Goal: Check status: Check status

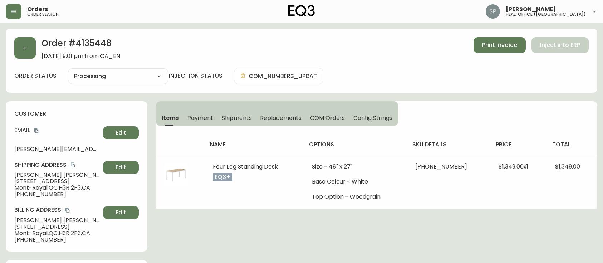
select select "PROCESSING"
click at [29, 54] on button "button" at bounding box center [24, 47] width 21 height 21
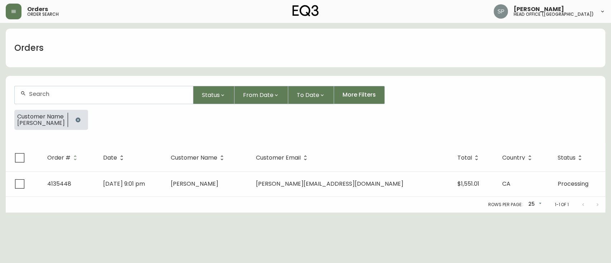
click at [78, 96] on input "text" at bounding box center [108, 94] width 158 height 7
type input "4134584"
click at [83, 122] on button "button" at bounding box center [78, 120] width 14 height 14
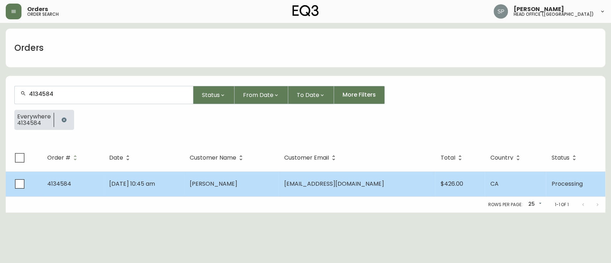
click at [143, 188] on td "[DATE] 10:45 am" at bounding box center [143, 183] width 80 height 25
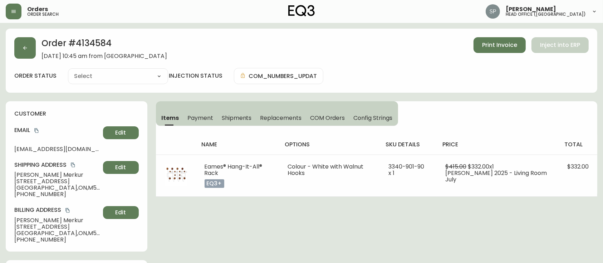
type input "Processing"
select select "PROCESSING"
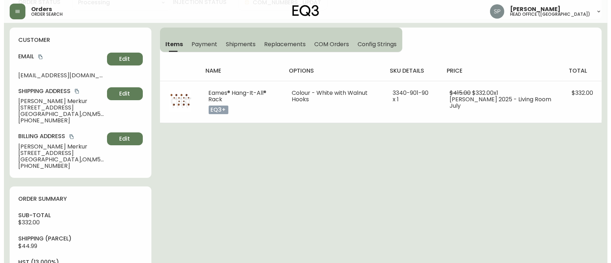
scroll to position [334, 0]
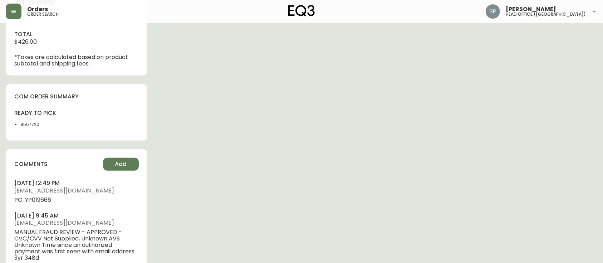
click at [39, 199] on span "PO: YP019666" at bounding box center [76, 200] width 124 height 6
copy span "YP019666"
click at [11, 15] on button "button" at bounding box center [14, 12] width 16 height 16
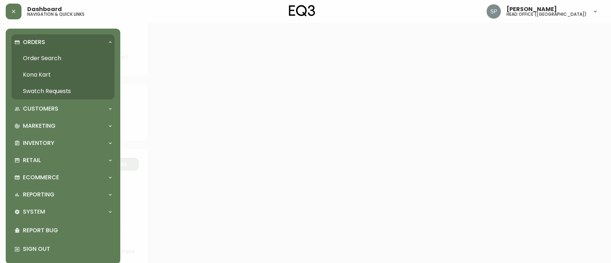
scroll to position [334, 0]
click at [42, 52] on link "Order Search" at bounding box center [62, 58] width 103 height 16
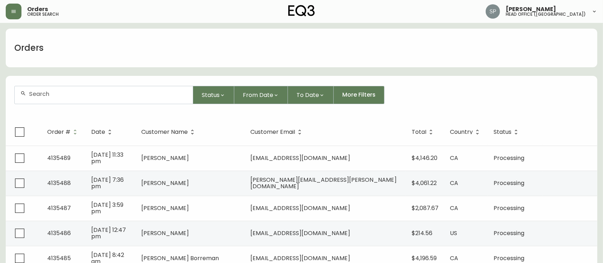
click at [108, 84] on form "Status From Date To Date More Filters" at bounding box center [302, 97] width 592 height 41
click at [112, 88] on div at bounding box center [104, 95] width 178 height 18
type input "4134626"
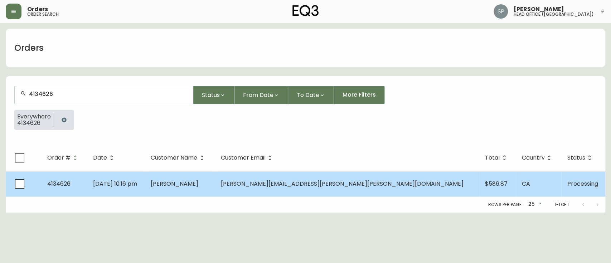
click at [145, 184] on td "[DATE] 10:16 pm" at bounding box center [116, 183] width 58 height 25
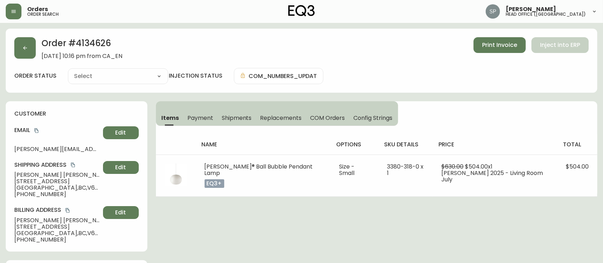
type input "Processing"
select select "PROCESSING"
click at [21, 45] on button "button" at bounding box center [24, 47] width 21 height 21
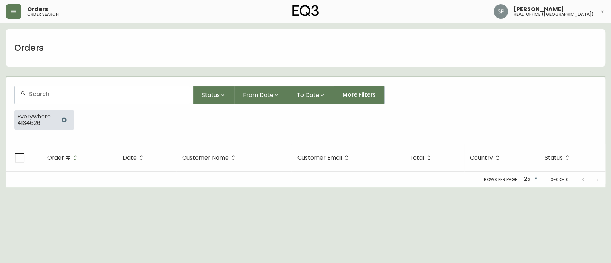
click at [67, 90] on div at bounding box center [104, 95] width 178 height 18
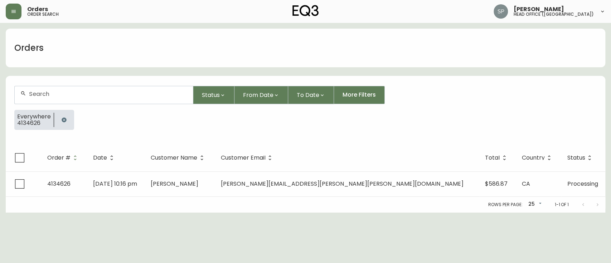
paste input "4134660"
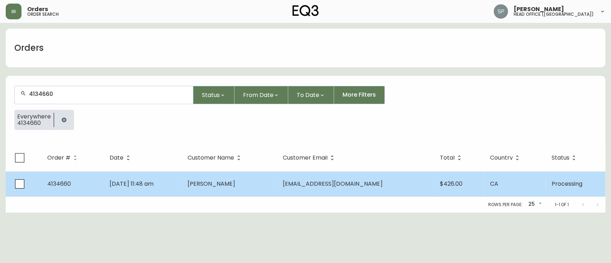
type input "4134660"
click at [157, 179] on td "[DATE] 11:48 am" at bounding box center [143, 183] width 78 height 25
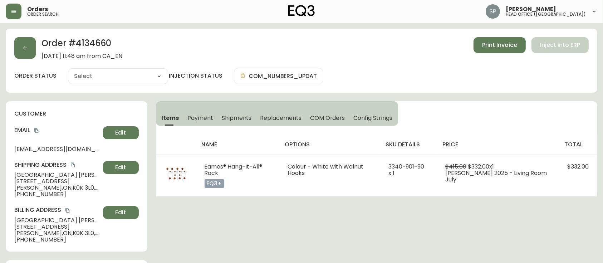
type input "Processing"
select select "PROCESSING"
click at [24, 50] on icon "button" at bounding box center [25, 48] width 6 height 6
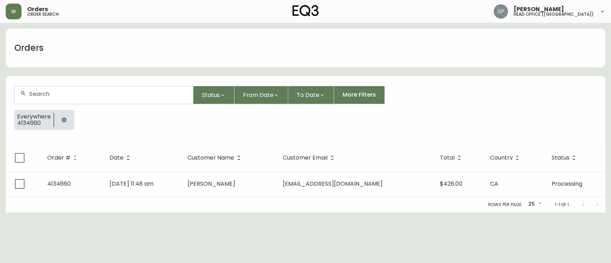
click at [71, 93] on input "text" at bounding box center [108, 94] width 158 height 7
paste input "4134339"
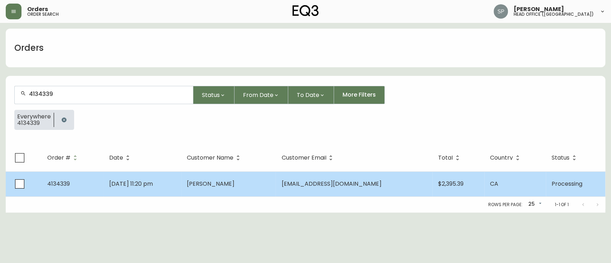
type input "4134339"
click at [135, 180] on span "[DATE] 11:20 pm" at bounding box center [131, 184] width 44 height 8
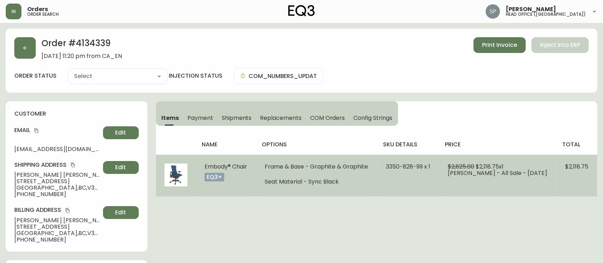
type input "Processing"
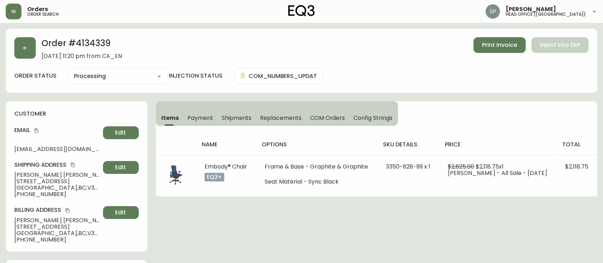
select select "PROCESSING"
click at [30, 54] on button "button" at bounding box center [24, 47] width 21 height 21
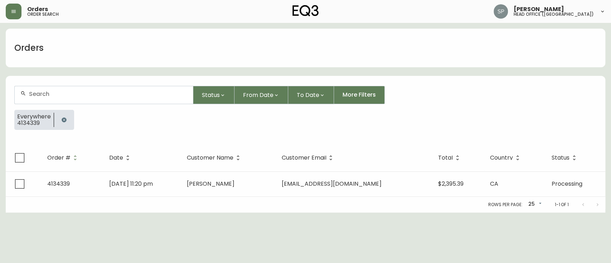
click at [96, 94] on input "text" at bounding box center [108, 94] width 158 height 7
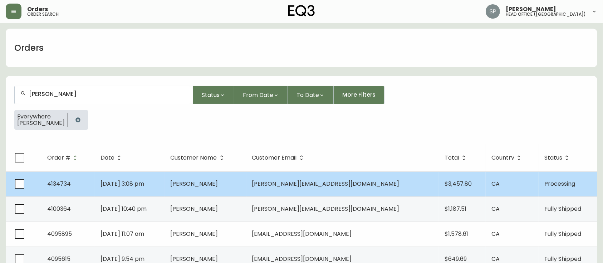
type input "[PERSON_NAME]"
click at [165, 182] on td "[DATE] 3:08 pm" at bounding box center [130, 183] width 70 height 25
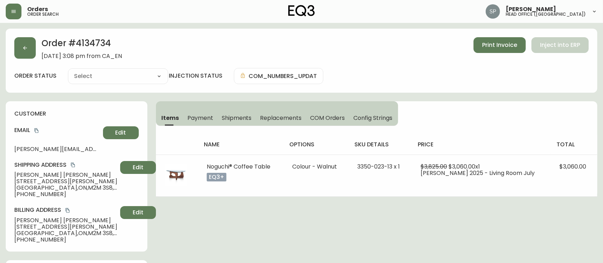
type input "Processing"
select select "PROCESSING"
click at [35, 45] on button "button" at bounding box center [24, 47] width 21 height 21
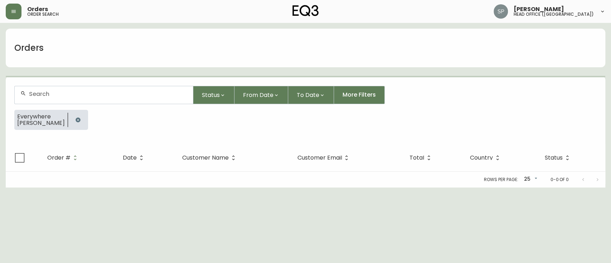
click at [59, 90] on div at bounding box center [104, 95] width 178 height 18
paste input "4134825"
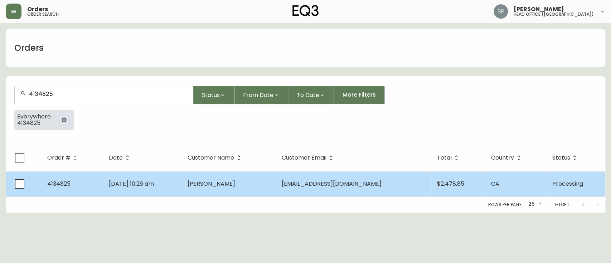
type input "4134825"
click at [127, 176] on td "[DATE] 10:26 am" at bounding box center [142, 183] width 79 height 25
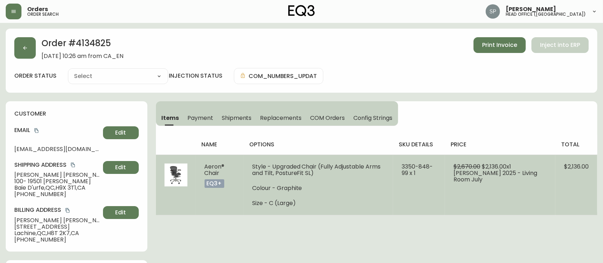
type input "Processing"
select select "PROCESSING"
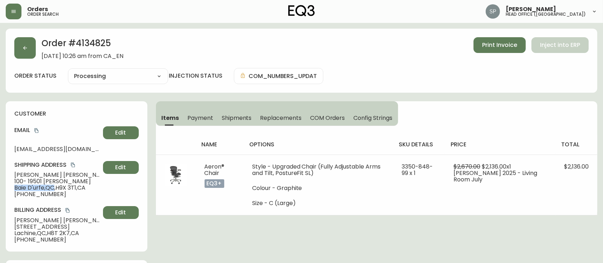
drag, startPoint x: 14, startPoint y: 187, endPoint x: 55, endPoint y: 189, distance: 41.2
click at [55, 189] on div "customer Email [EMAIL_ADDRESS][DOMAIN_NAME] Edit Shipping Address [PERSON_NAME]…" at bounding box center [77, 176] width 142 height 150
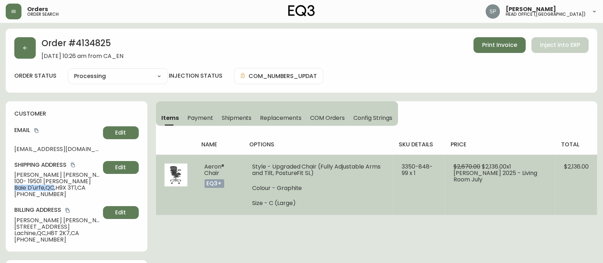
copy span "Baie D'urfe , [GEOGRAPHIC_DATA]"
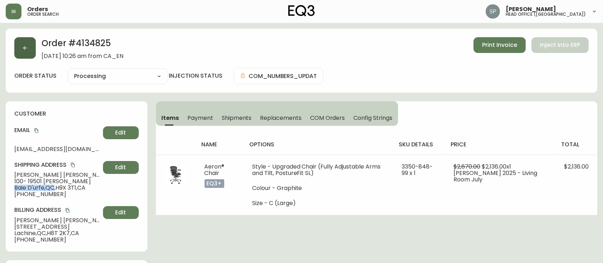
click at [24, 48] on icon "button" at bounding box center [25, 48] width 4 height 4
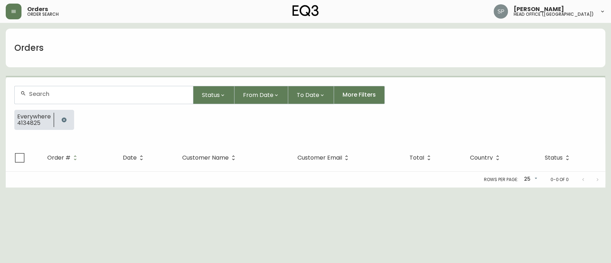
click at [73, 92] on input "text" at bounding box center [108, 94] width 158 height 7
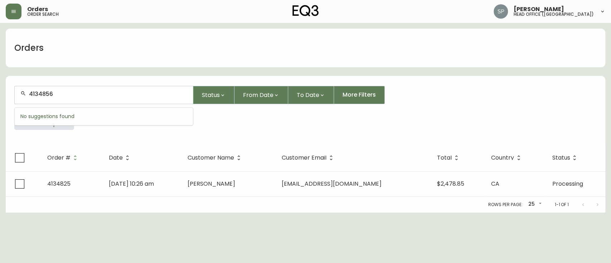
type input "4134856"
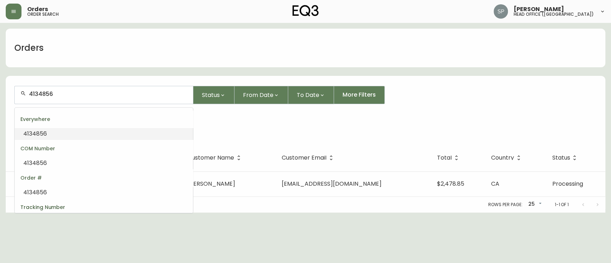
click at [68, 129] on li "4134856" at bounding box center [104, 134] width 178 height 12
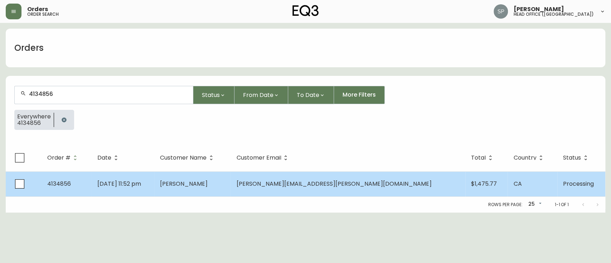
click at [154, 178] on td "[DATE] 11:52 pm" at bounding box center [123, 183] width 63 height 25
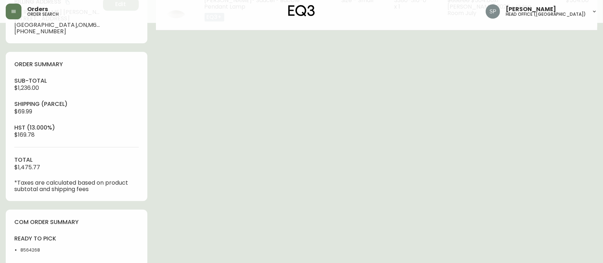
type input "Processing"
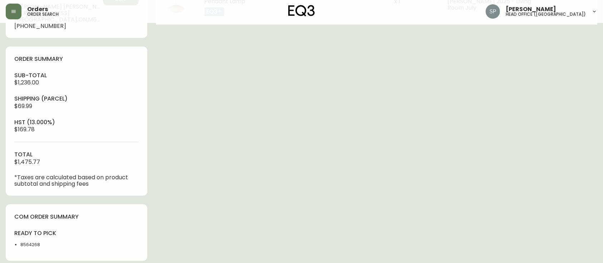
select select "PROCESSING"
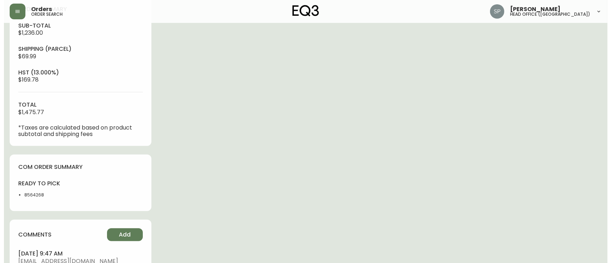
scroll to position [357, 0]
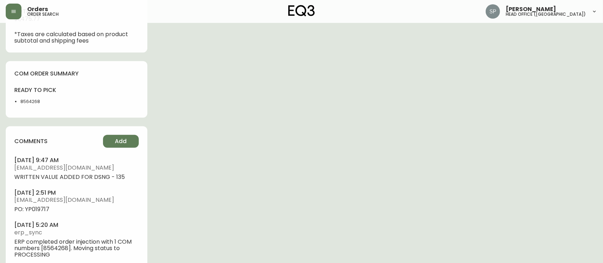
click at [44, 210] on span "PO: YP019717" at bounding box center [76, 209] width 124 height 6
copy span "YP019717"
click at [17, 17] on button "button" at bounding box center [14, 12] width 16 height 16
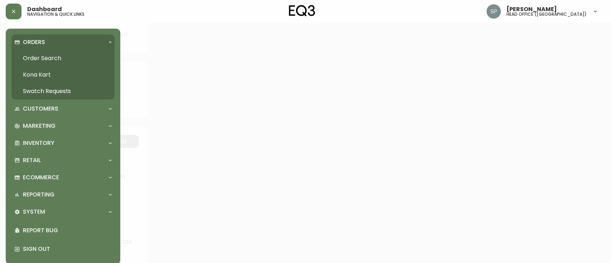
scroll to position [357, 0]
drag, startPoint x: 40, startPoint y: 54, endPoint x: 59, endPoint y: 65, distance: 21.8
click at [40, 54] on link "Order Search" at bounding box center [62, 58] width 103 height 16
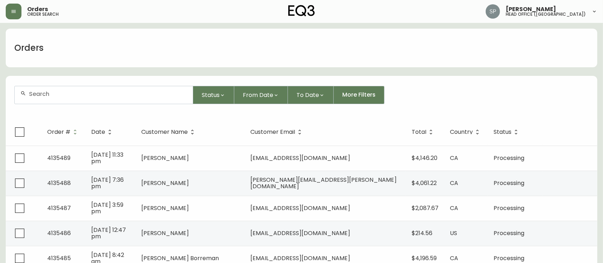
click at [86, 94] on input "text" at bounding box center [108, 94] width 158 height 7
paste input "4134726"
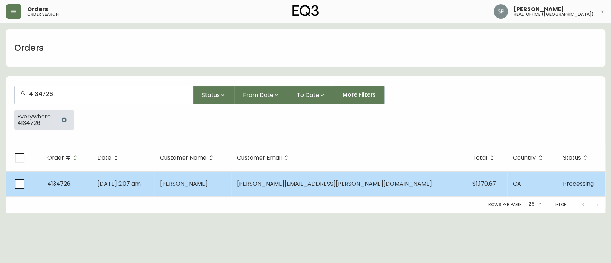
type input "4134726"
click at [154, 179] on td "[DATE] 2:07 am" at bounding box center [123, 183] width 63 height 25
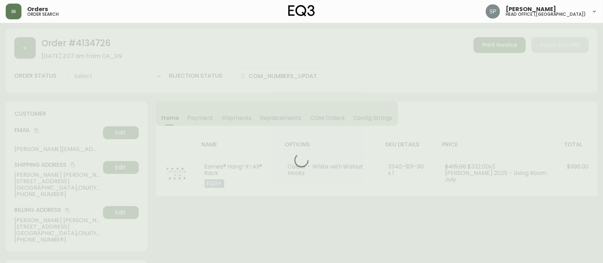
type input "Processing"
select select "PROCESSING"
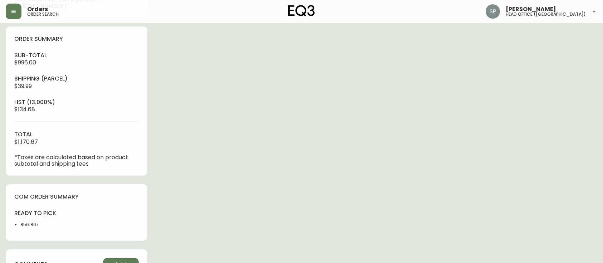
scroll to position [286, 0]
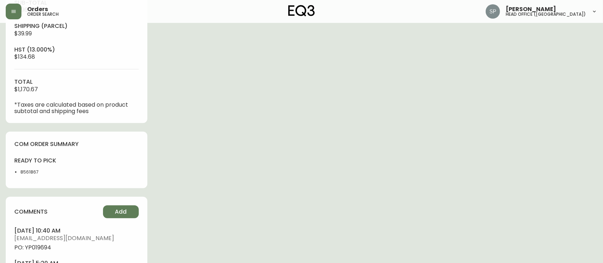
click at [40, 249] on span "PO: YP019694" at bounding box center [76, 247] width 124 height 6
copy span "YP019694"
click at [13, 16] on button "button" at bounding box center [14, 12] width 16 height 16
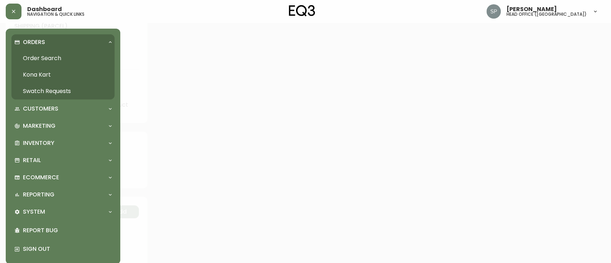
click at [39, 59] on link "Order Search" at bounding box center [62, 58] width 103 height 16
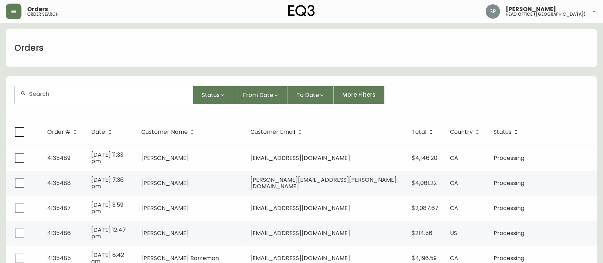
click at [101, 103] on div at bounding box center [104, 95] width 178 height 18
paste input "4135483"
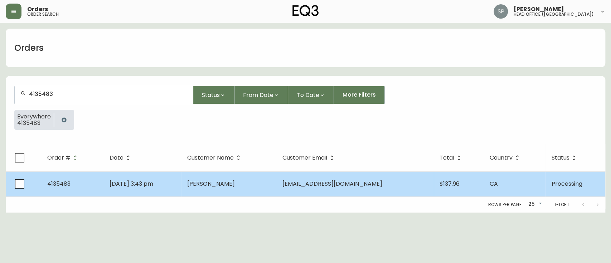
type input "4135483"
click at [231, 180] on span "[PERSON_NAME]" at bounding box center [211, 184] width 48 height 8
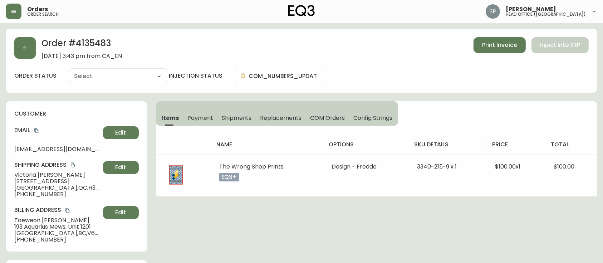
type input "Processing"
select select "PROCESSING"
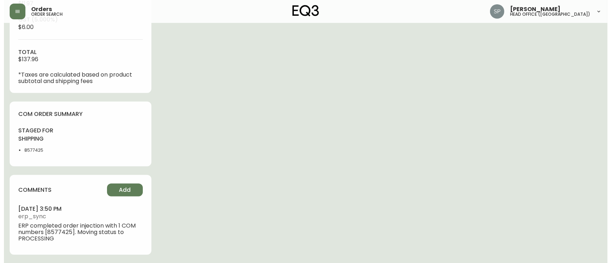
scroll to position [341, 0]
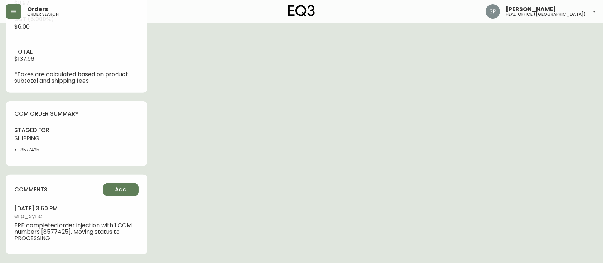
click at [34, 150] on li "8577425" at bounding box center [46, 150] width 52 height 6
copy li "8577425"
drag, startPoint x: 20, startPoint y: 13, endPoint x: 21, endPoint y: 23, distance: 9.8
click at [20, 13] on button "button" at bounding box center [14, 12] width 16 height 16
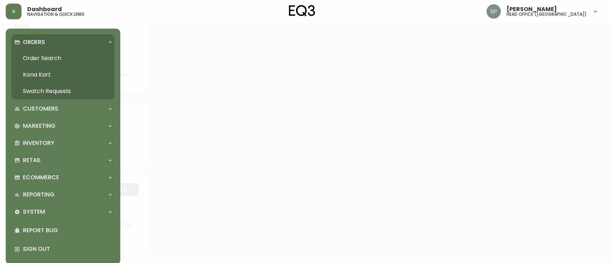
click at [34, 55] on link "Order Search" at bounding box center [62, 58] width 103 height 16
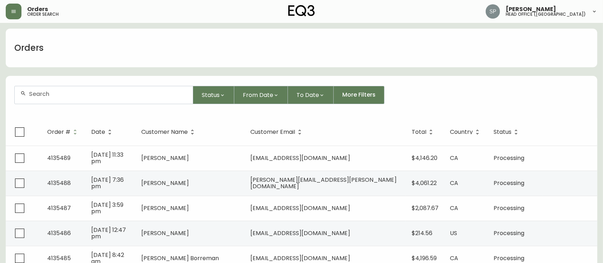
click at [62, 101] on div at bounding box center [104, 95] width 178 height 18
paste input "4134566"
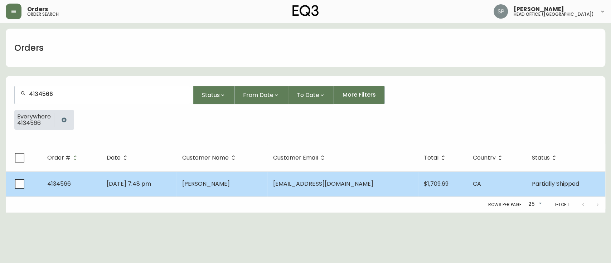
type input "4134566"
click at [176, 186] on td "[DATE] 7:48 pm" at bounding box center [138, 183] width 75 height 25
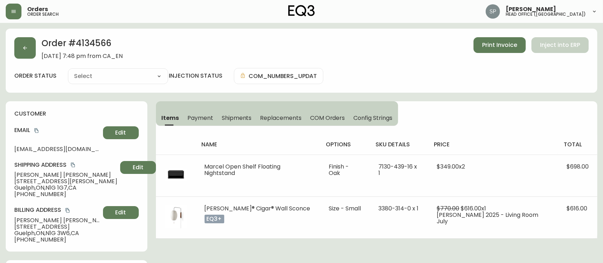
type input "Partially Shipped"
select select "PARTIALLY_SHIPPED"
drag, startPoint x: 57, startPoint y: 173, endPoint x: 11, endPoint y: 174, distance: 45.8
click at [11, 174] on div "customer Email [EMAIL_ADDRESS][DOMAIN_NAME] Edit Shipping Address [PERSON_NAME]…" at bounding box center [77, 176] width 142 height 150
copy span "[PERSON_NAME]"
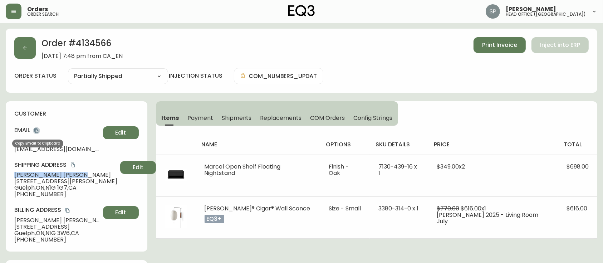
click at [33, 129] on button "copy" at bounding box center [36, 130] width 7 height 7
click at [64, 201] on div "customer Email [EMAIL_ADDRESS][DOMAIN_NAME] Edit Shipping Address [PERSON_NAME]…" at bounding box center [77, 176] width 142 height 150
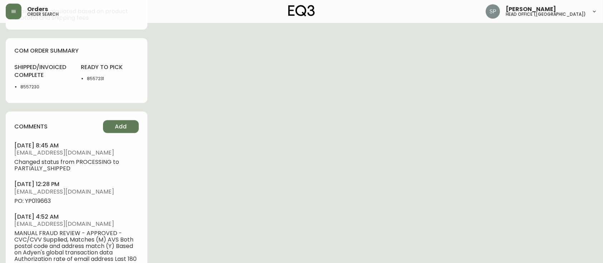
scroll to position [381, 0]
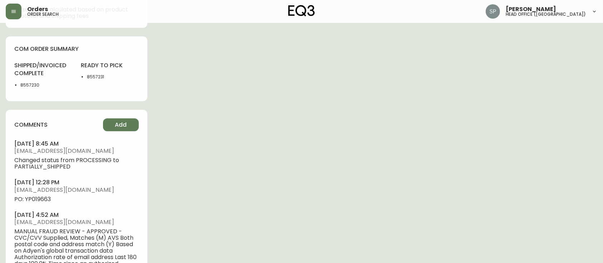
click at [41, 202] on span "PO: YP019663" at bounding box center [76, 199] width 124 height 6
copy span "YP019663"
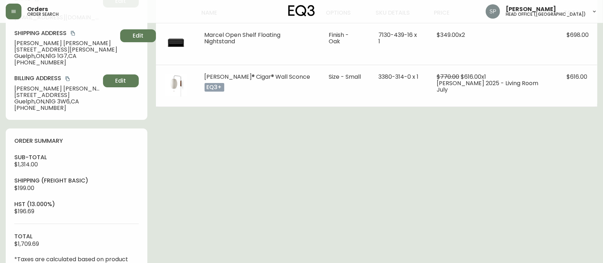
scroll to position [48, 0]
